Goal: Submit feedback/report problem: Submit feedback/report problem

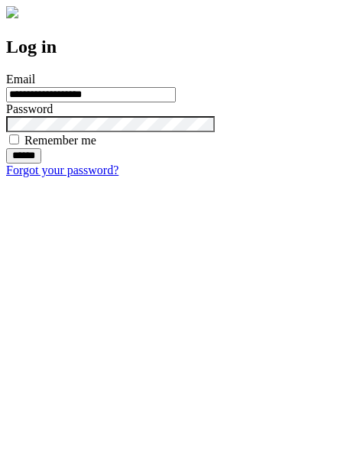
click at [41, 164] on input "******" at bounding box center [23, 155] width 35 height 15
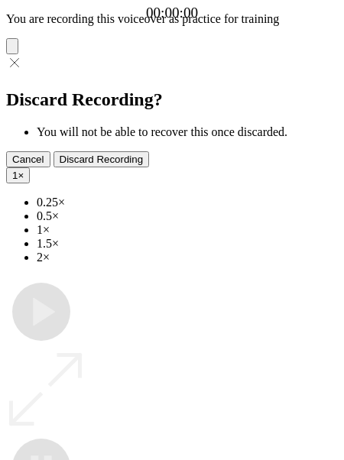
type input "**********"
